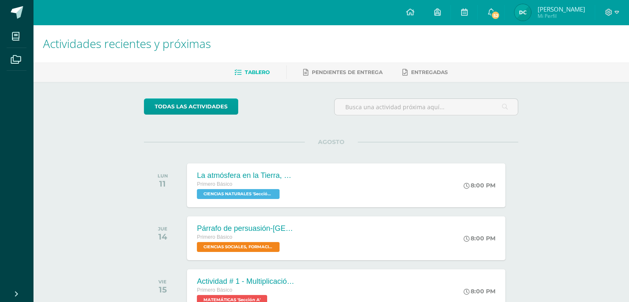
click at [531, 14] on img at bounding box center [523, 12] width 17 height 17
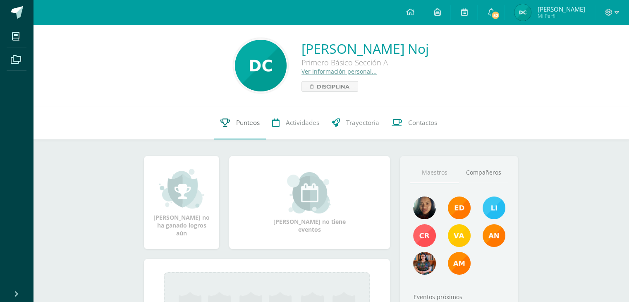
click at [252, 128] on link "Punteos" at bounding box center [240, 122] width 52 height 33
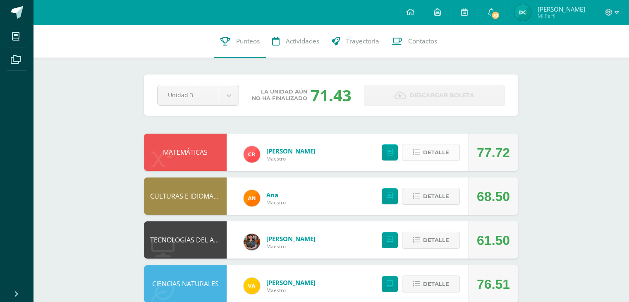
click at [422, 158] on button "Detalle" at bounding box center [431, 152] width 58 height 17
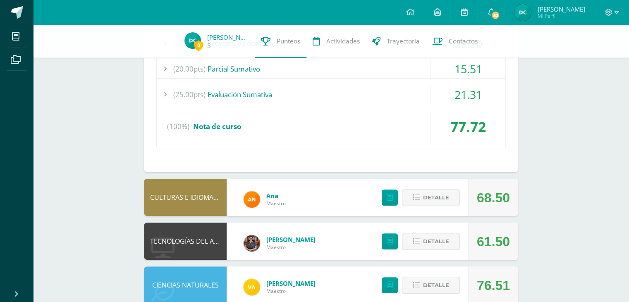
scroll to position [207, 0]
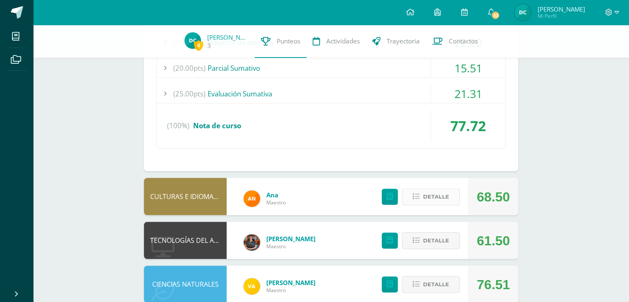
click at [443, 203] on span "Detalle" at bounding box center [436, 196] width 26 height 15
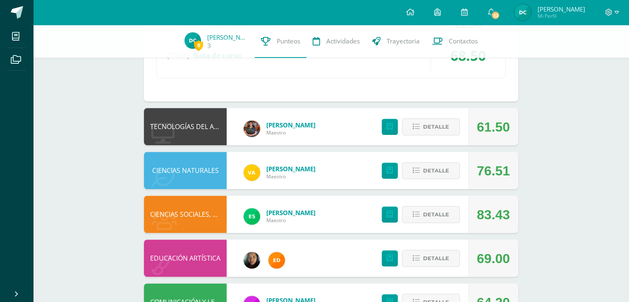
scroll to position [538, 0]
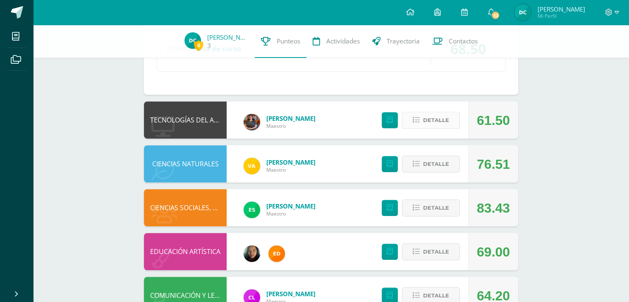
click at [409, 118] on button "Detalle" at bounding box center [431, 120] width 58 height 17
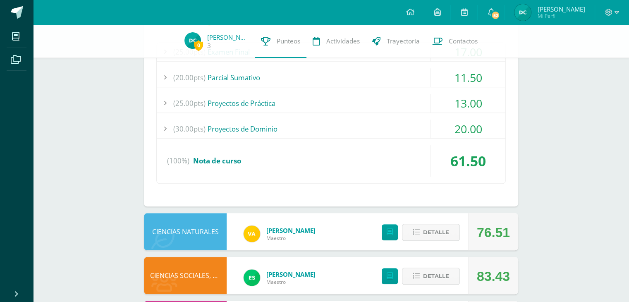
scroll to position [703, 0]
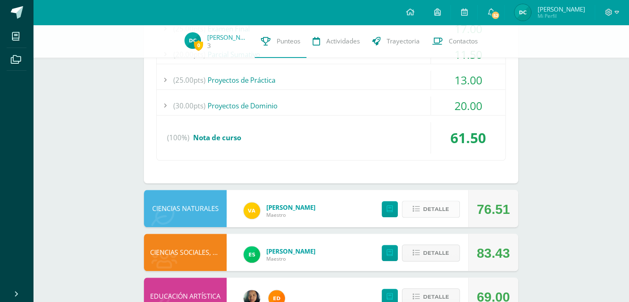
click at [429, 202] on span "Detalle" at bounding box center [436, 209] width 26 height 15
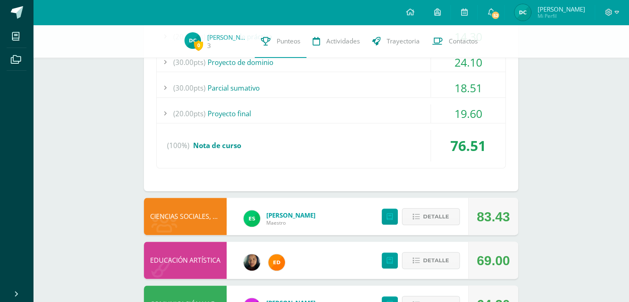
scroll to position [952, 0]
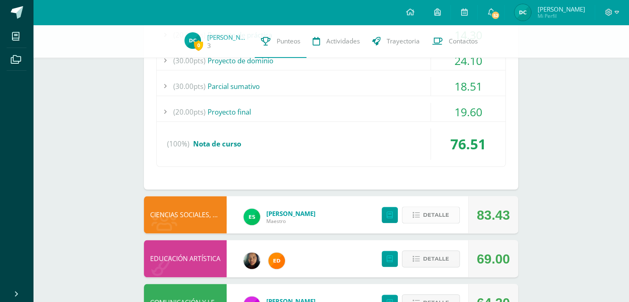
click at [420, 216] on icon at bounding box center [416, 215] width 7 height 7
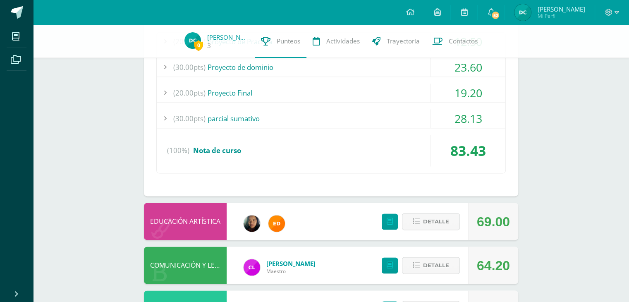
scroll to position [1200, 0]
click at [422, 221] on button "Detalle" at bounding box center [431, 221] width 58 height 17
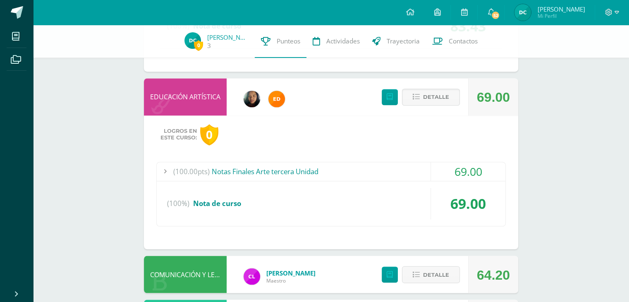
scroll to position [1366, 0]
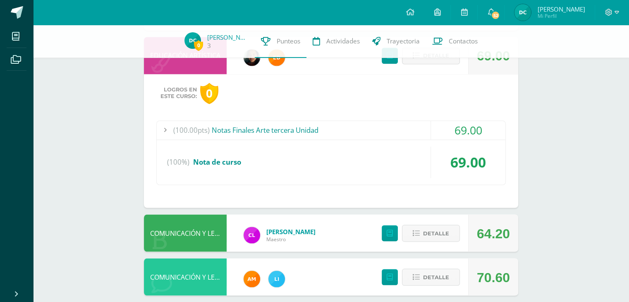
click at [402, 231] on div "Detalle" at bounding box center [419, 232] width 99 height 37
click at [408, 237] on button "Detalle" at bounding box center [431, 233] width 58 height 17
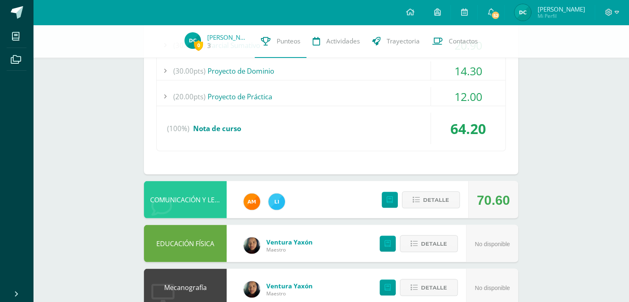
scroll to position [1655, 0]
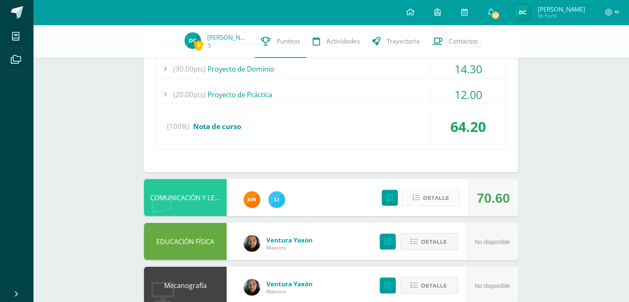
click at [428, 199] on span "Detalle" at bounding box center [436, 197] width 26 height 15
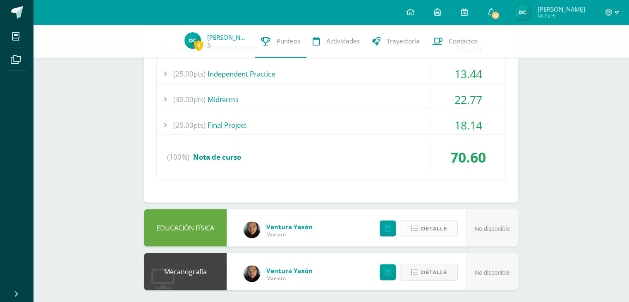
scroll to position [1880, 0]
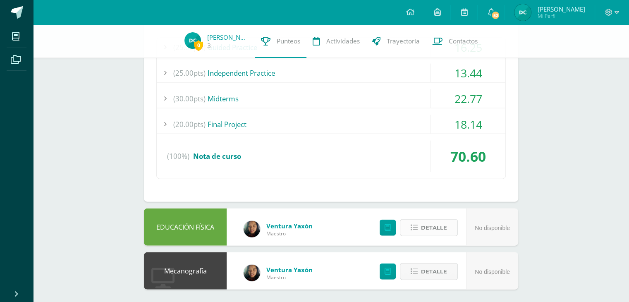
click at [424, 234] on div "Detalle" at bounding box center [416, 227] width 99 height 37
click at [424, 224] on span "Detalle" at bounding box center [434, 227] width 26 height 15
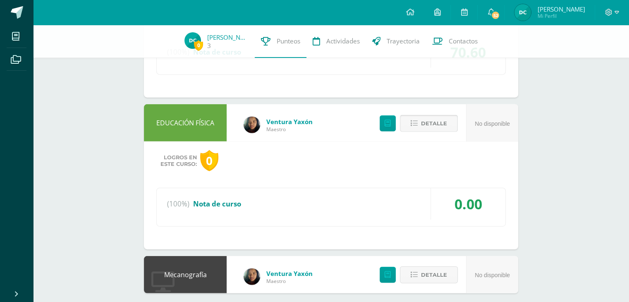
scroll to position [1988, 0]
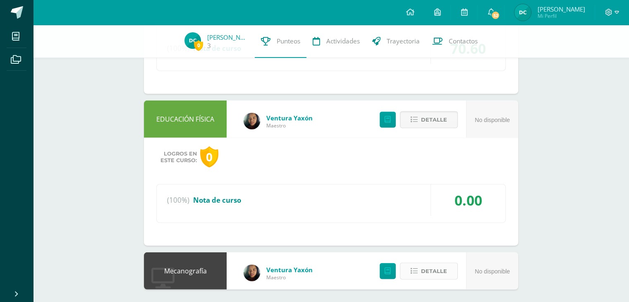
click at [414, 268] on icon at bounding box center [414, 271] width 7 height 7
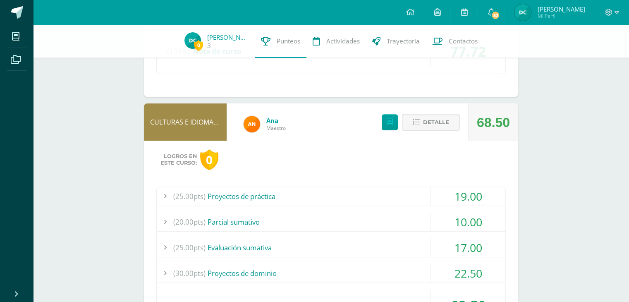
scroll to position [275, 0]
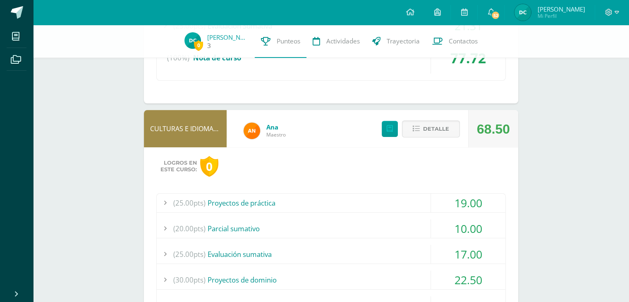
click at [220, 45] on div "3" at bounding box center [227, 45] width 41 height 9
click at [202, 42] on span "0 Dorcas Cumes 3" at bounding box center [216, 41] width 77 height 19
click at [210, 43] on link "3" at bounding box center [209, 45] width 4 height 9
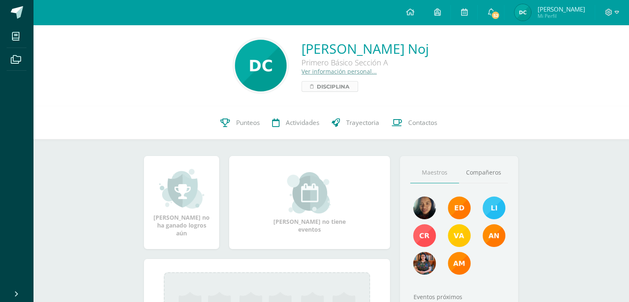
click at [327, 85] on span "Disciplina" at bounding box center [333, 87] width 33 height 10
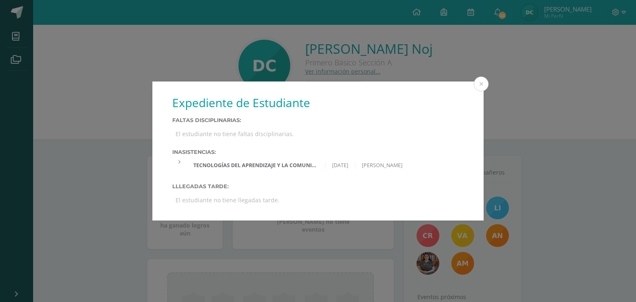
click at [178, 161] on icon at bounding box center [179, 162] width 2 height 5
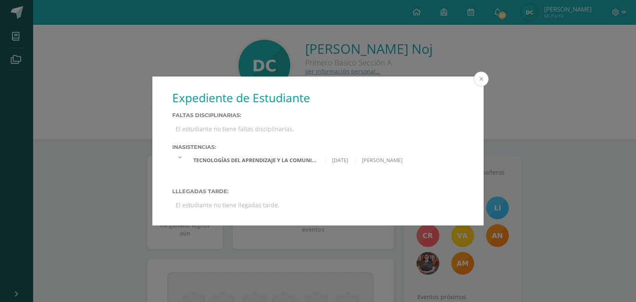
click at [478, 78] on button at bounding box center [480, 79] width 15 height 15
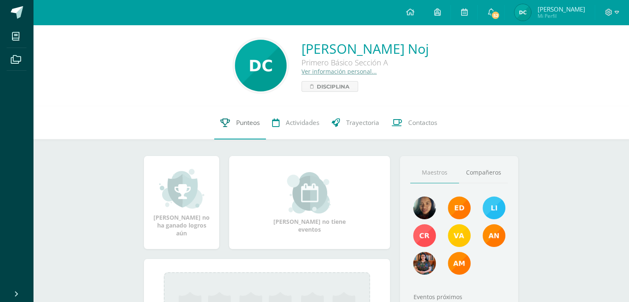
click at [227, 126] on icon at bounding box center [226, 122] width 10 height 9
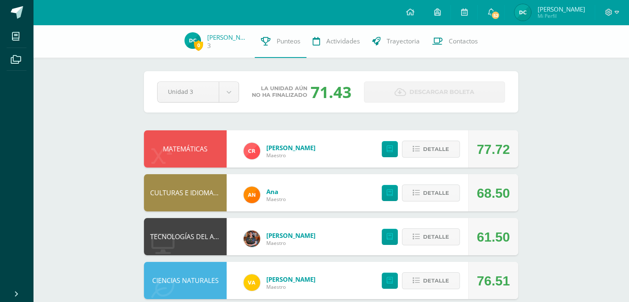
click at [225, 146] on div "MATEMÁTICAS" at bounding box center [185, 148] width 83 height 37
click at [218, 147] on div "MATEMÁTICAS" at bounding box center [185, 148] width 83 height 37
click at [258, 151] on img at bounding box center [252, 151] width 17 height 17
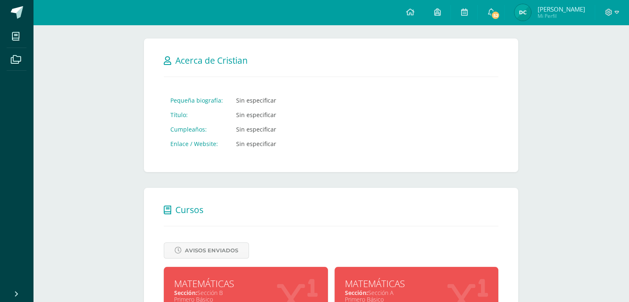
scroll to position [138, 0]
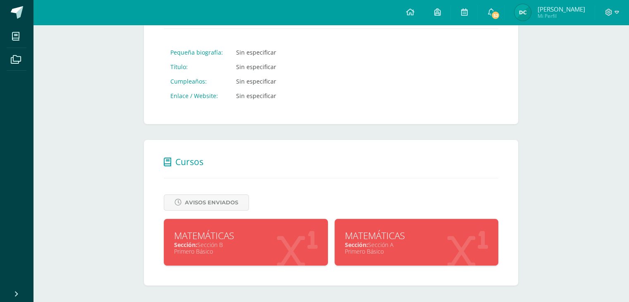
click at [265, 243] on div "Sección: Sección B" at bounding box center [246, 245] width 144 height 8
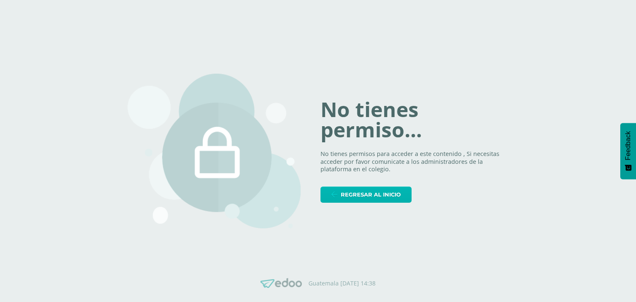
click at [352, 194] on span "Regresar al inicio" at bounding box center [371, 194] width 60 height 15
